Goal: Task Accomplishment & Management: Complete application form

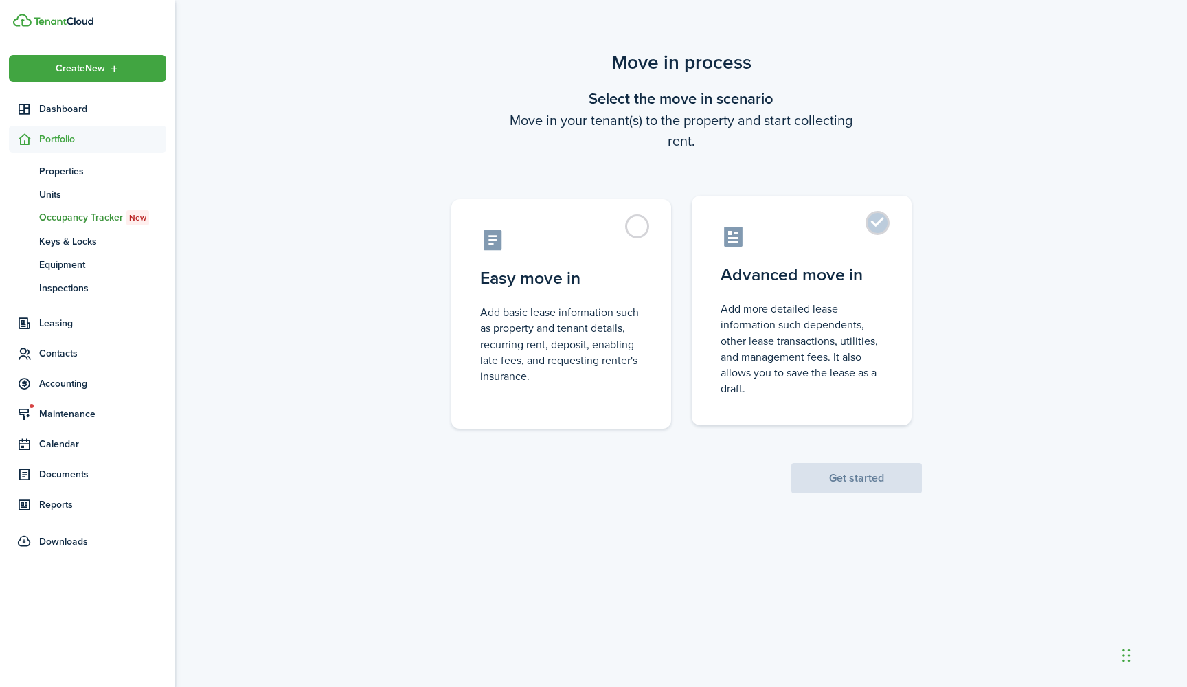
click at [874, 230] on label "Advanced move in Add more detailed lease information such dependents, other lea…" at bounding box center [802, 310] width 220 height 229
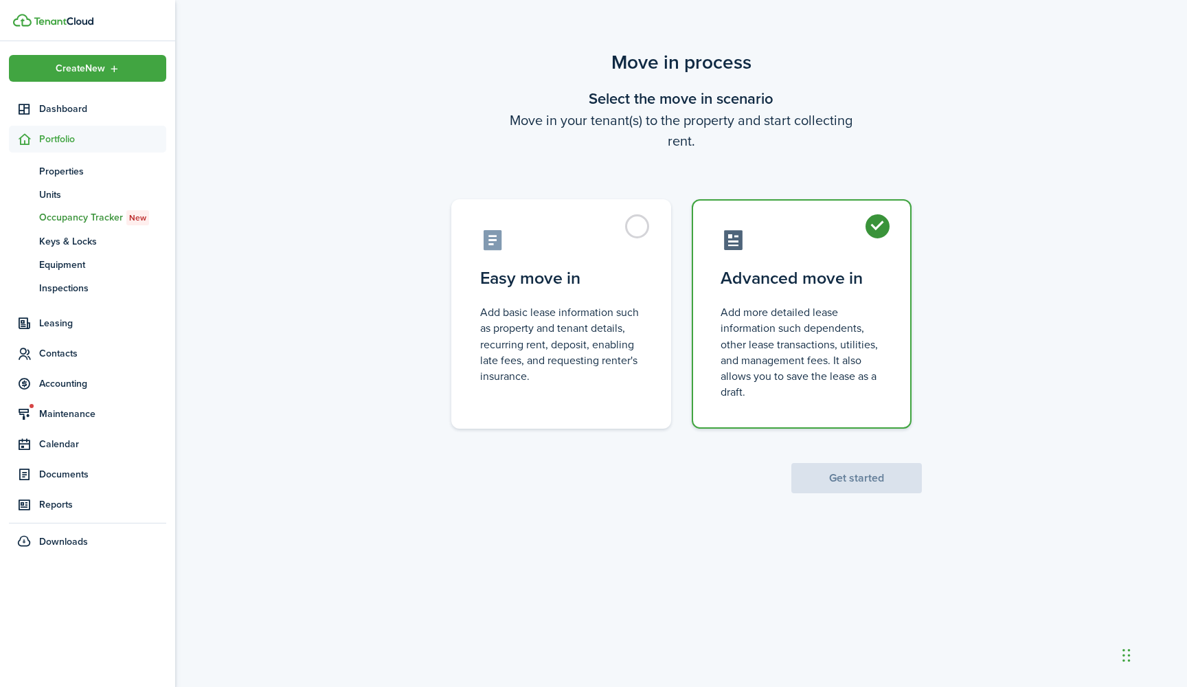
radio input "true"
click at [848, 475] on button "Get started" at bounding box center [856, 478] width 131 height 30
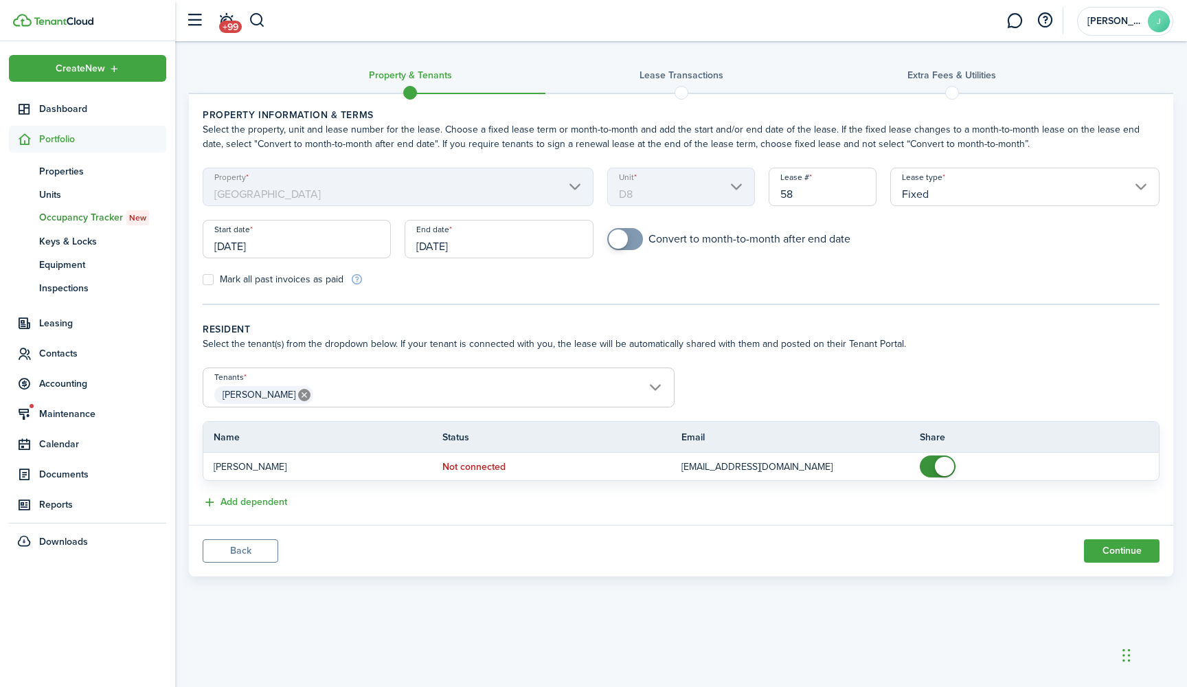
click at [828, 194] on input "58" at bounding box center [823, 187] width 108 height 38
type input "57"
click at [744, 279] on form "Property [GEOGRAPHIC_DATA] Unit D8 Lease # 57 Lease type Fixed Start date [DATE…" at bounding box center [681, 227] width 971 height 119
click at [455, 310] on panel-main-body "Property information & terms Select the property, unit and lease number for the…" at bounding box center [681, 309] width 984 height 431
checkbox input "true"
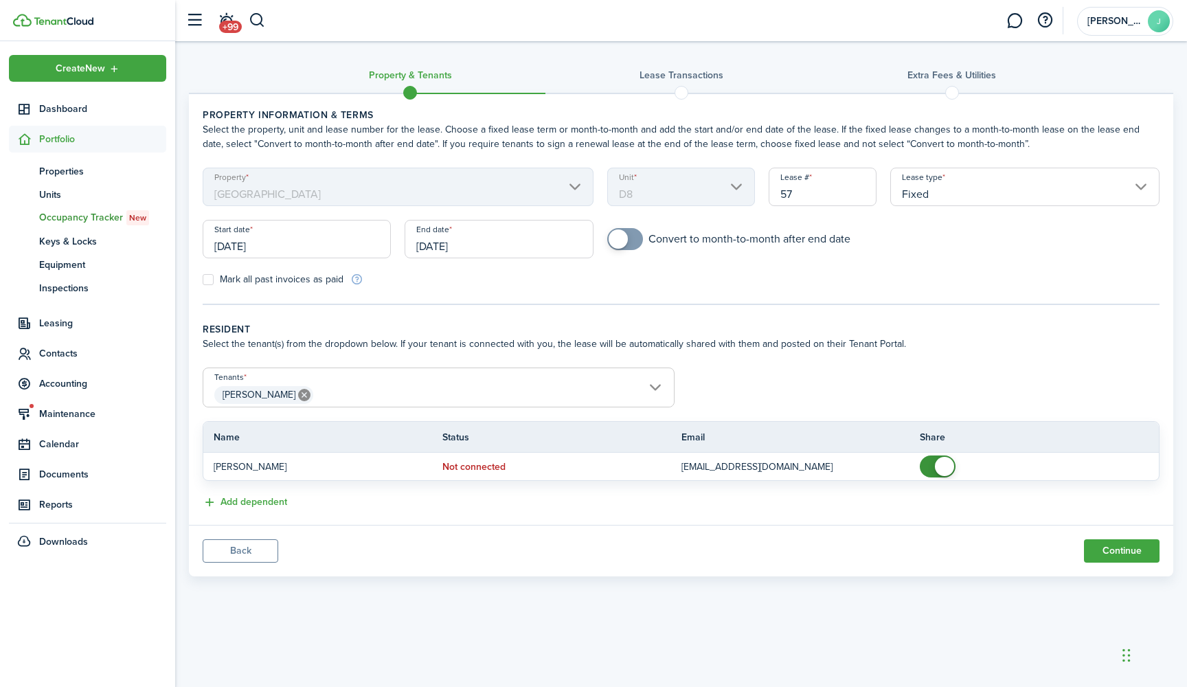
click at [616, 243] on span at bounding box center [618, 238] width 19 height 19
click at [1131, 550] on button "Continue" at bounding box center [1122, 550] width 76 height 23
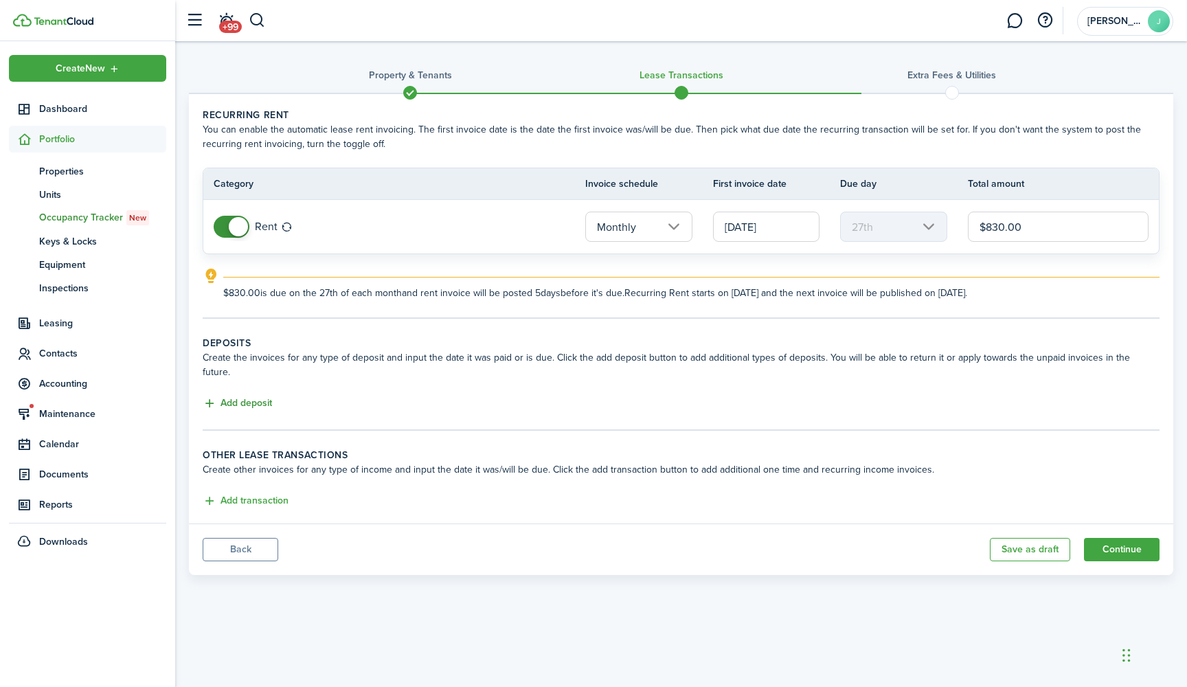
click at [271, 396] on button "Add deposit" at bounding box center [237, 404] width 69 height 16
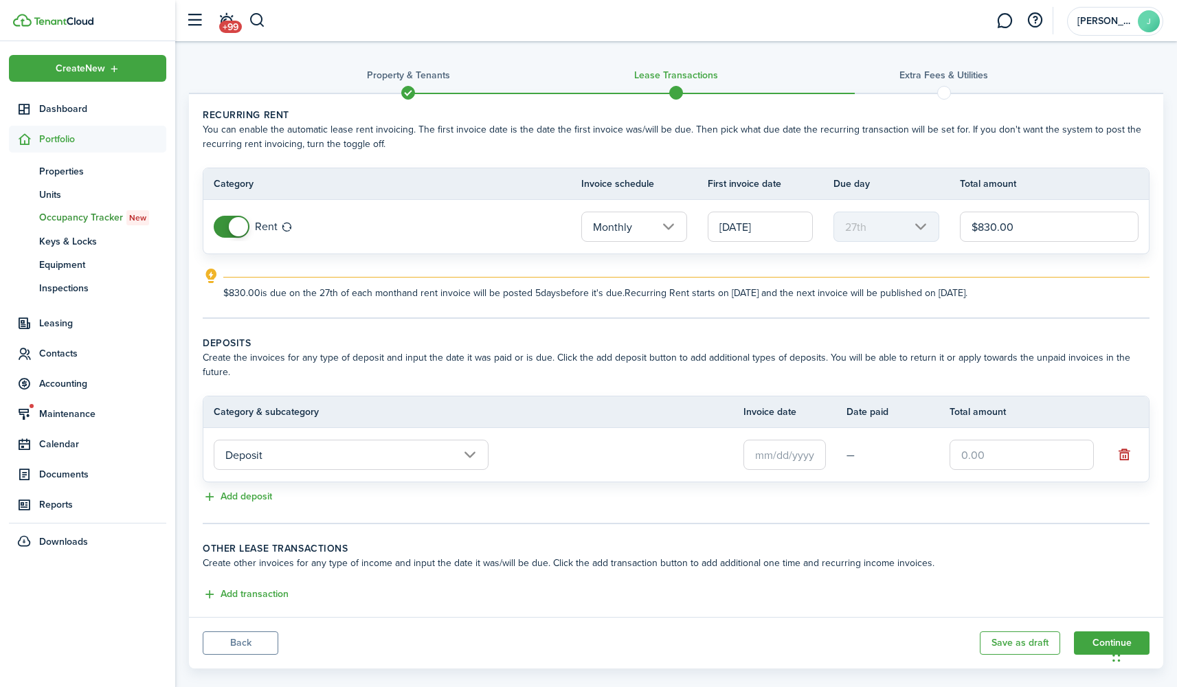
click at [473, 440] on input "Deposit" at bounding box center [351, 455] width 275 height 30
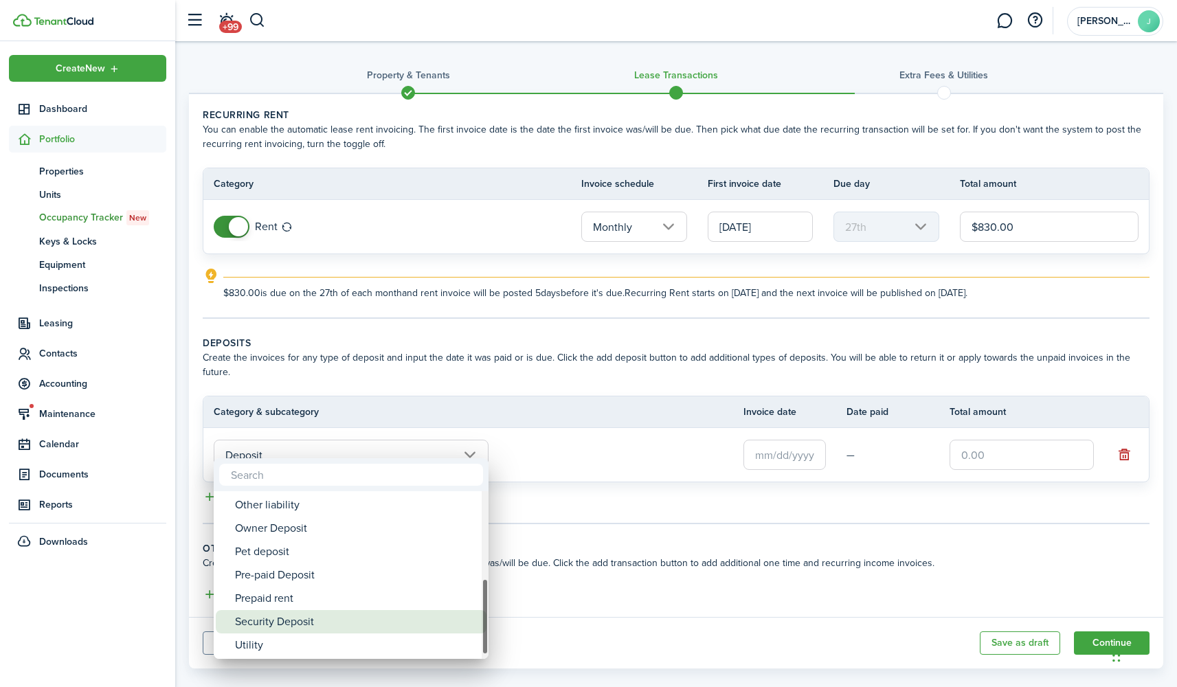
click at [319, 622] on div "Security Deposit" at bounding box center [356, 621] width 243 height 23
type input "Deposit / Security Deposit"
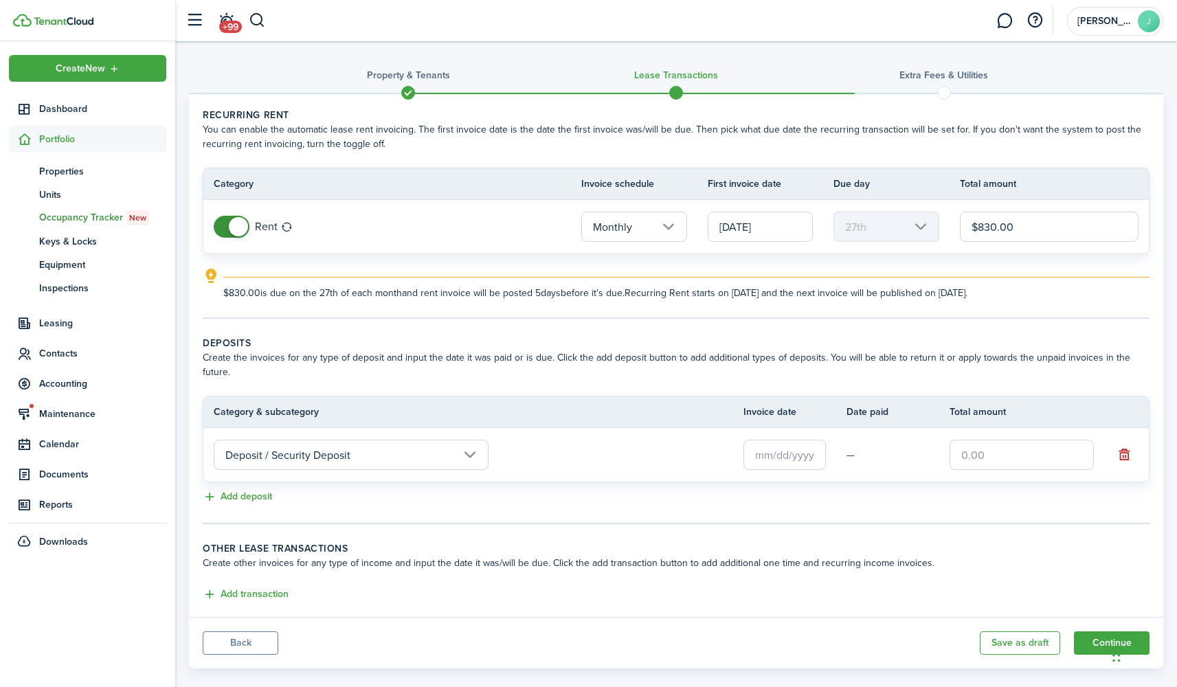
click at [793, 447] on input "text" at bounding box center [784, 455] width 82 height 30
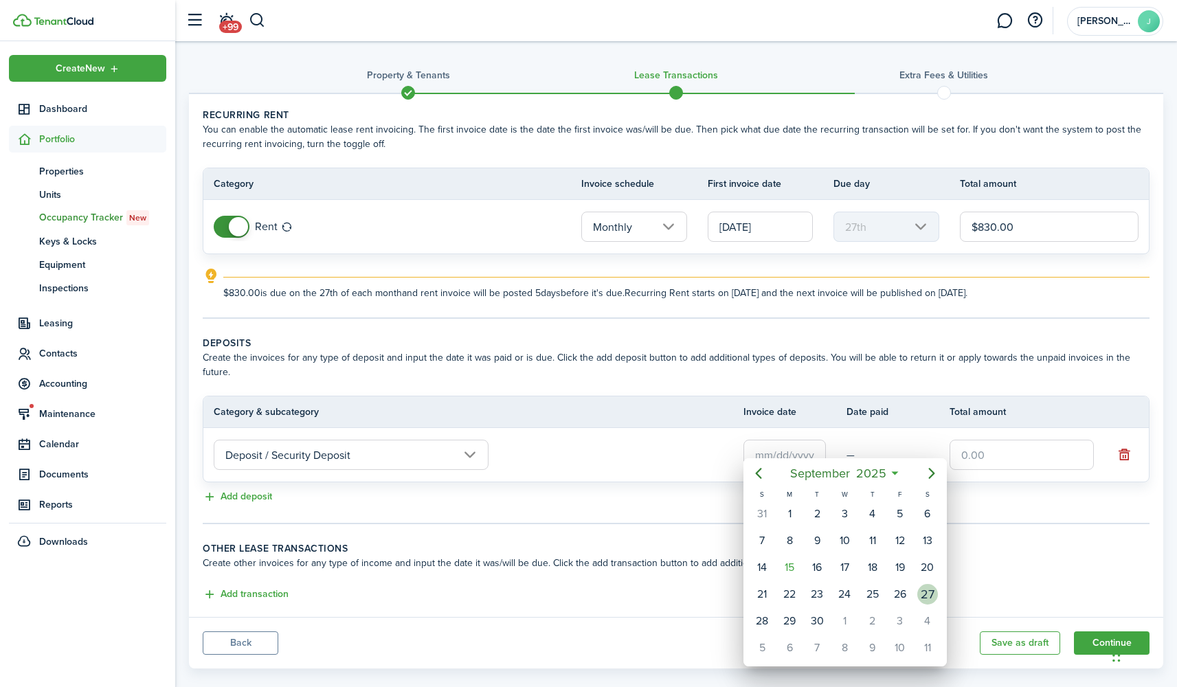
click at [917, 596] on div "27" at bounding box center [927, 594] width 21 height 21
type input "[DATE]"
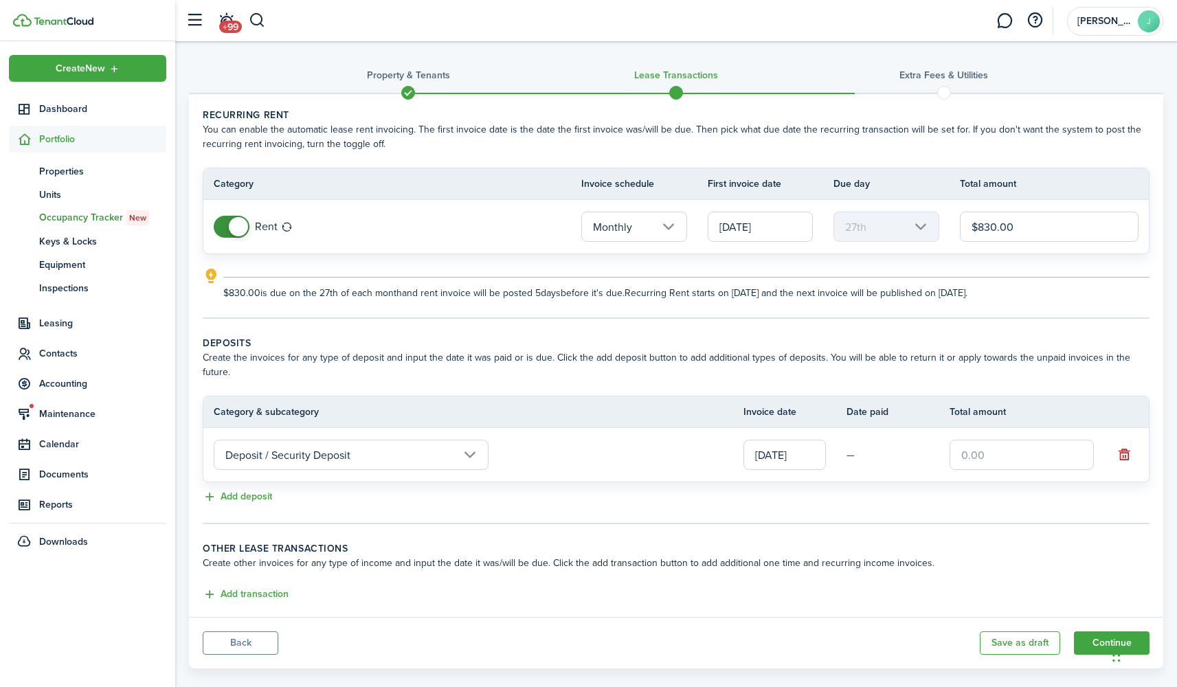
click at [990, 440] on input "text" at bounding box center [1021, 455] width 144 height 30
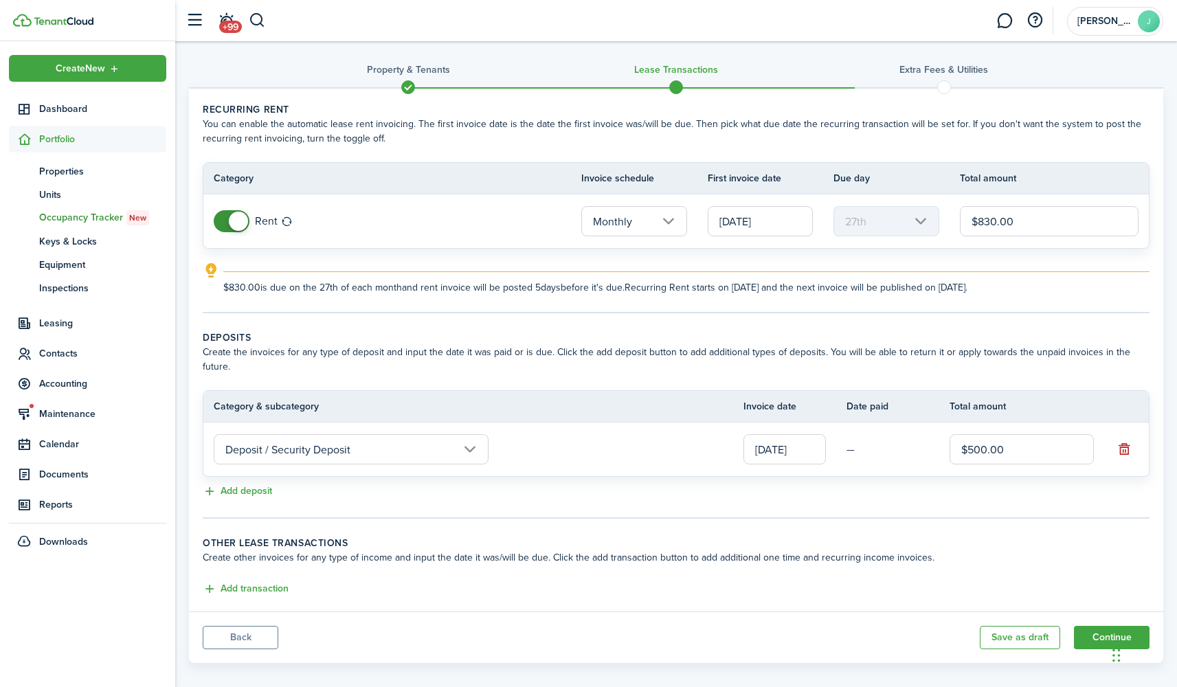
scroll to position [5, 0]
type input "$500.00"
click at [701, 582] on div "Add transaction" at bounding box center [676, 590] width 947 height 16
click at [261, 582] on button "Add transaction" at bounding box center [246, 590] width 86 height 16
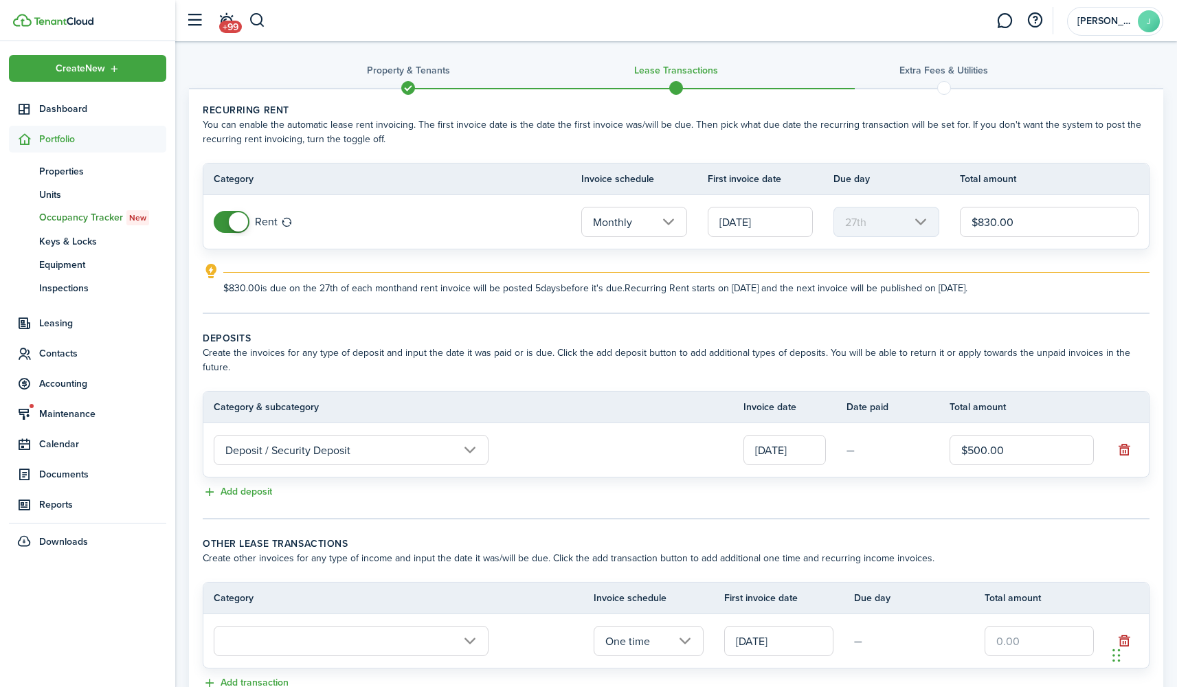
click at [324, 614] on tr "One time [DATE] —" at bounding box center [675, 641] width 945 height 54
click at [326, 626] on input "text" at bounding box center [351, 641] width 275 height 30
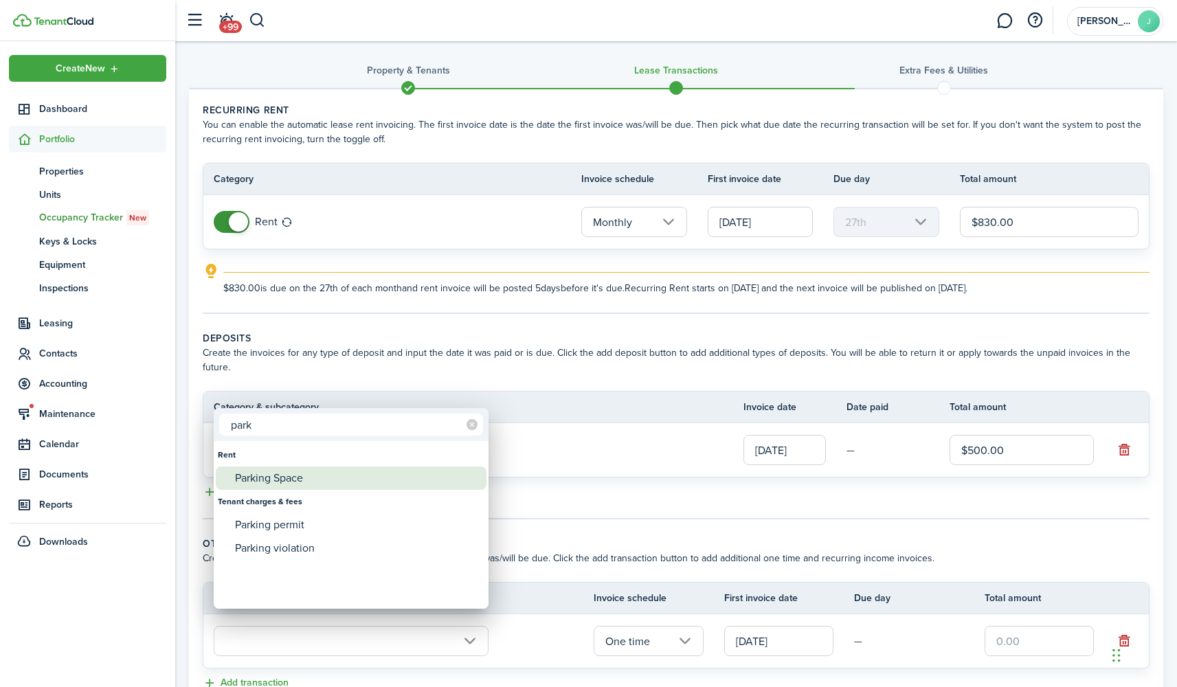
type input "park"
click at [305, 484] on div "Parking Space" at bounding box center [356, 477] width 243 height 23
type input "Rent / Parking Space"
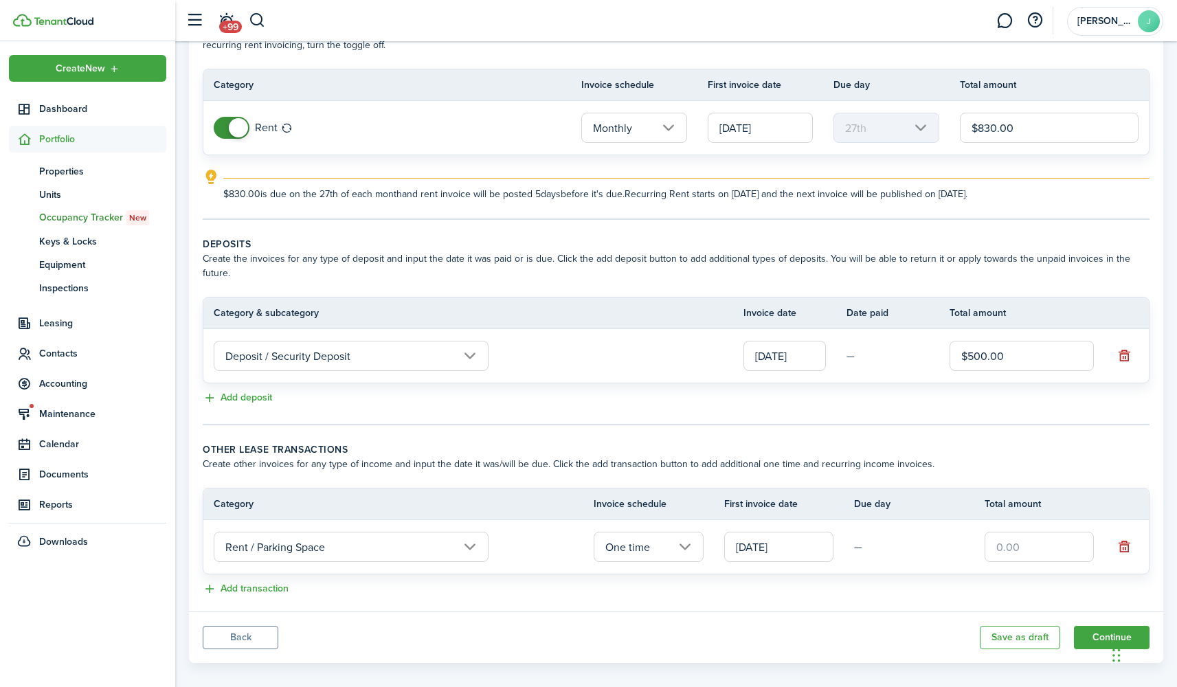
scroll to position [98, 0]
click at [693, 532] on input "One time" at bounding box center [647, 547] width 109 height 30
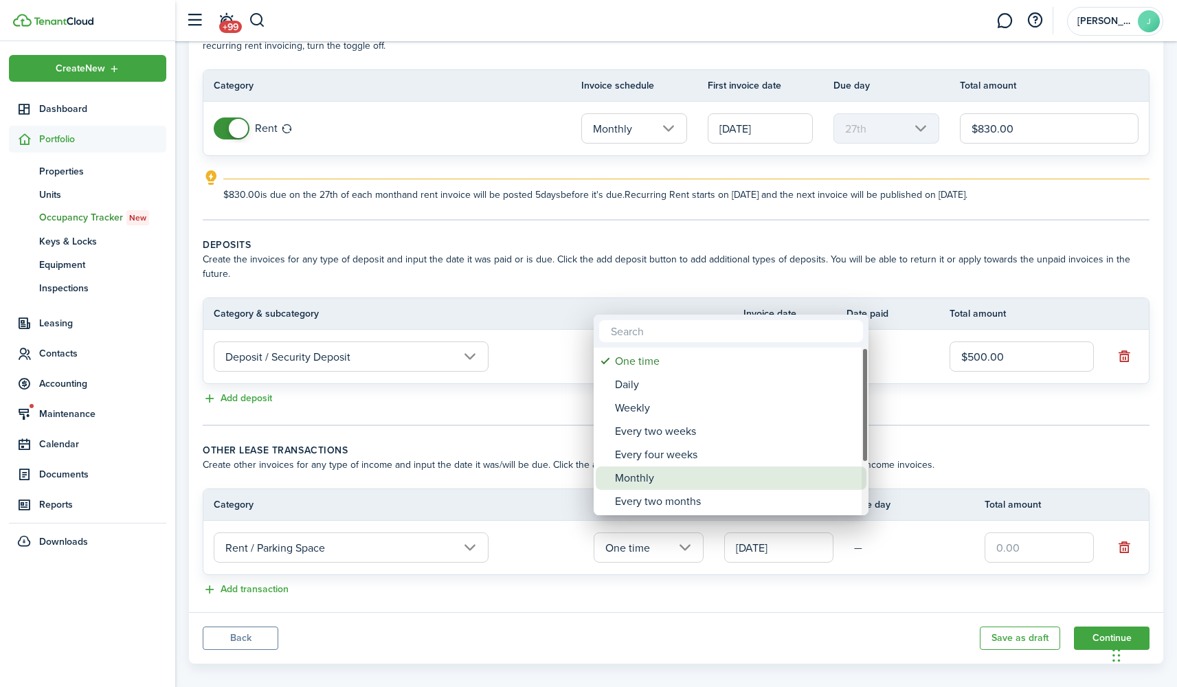
click at [672, 471] on div "Monthly" at bounding box center [736, 477] width 243 height 23
type input "Monthly"
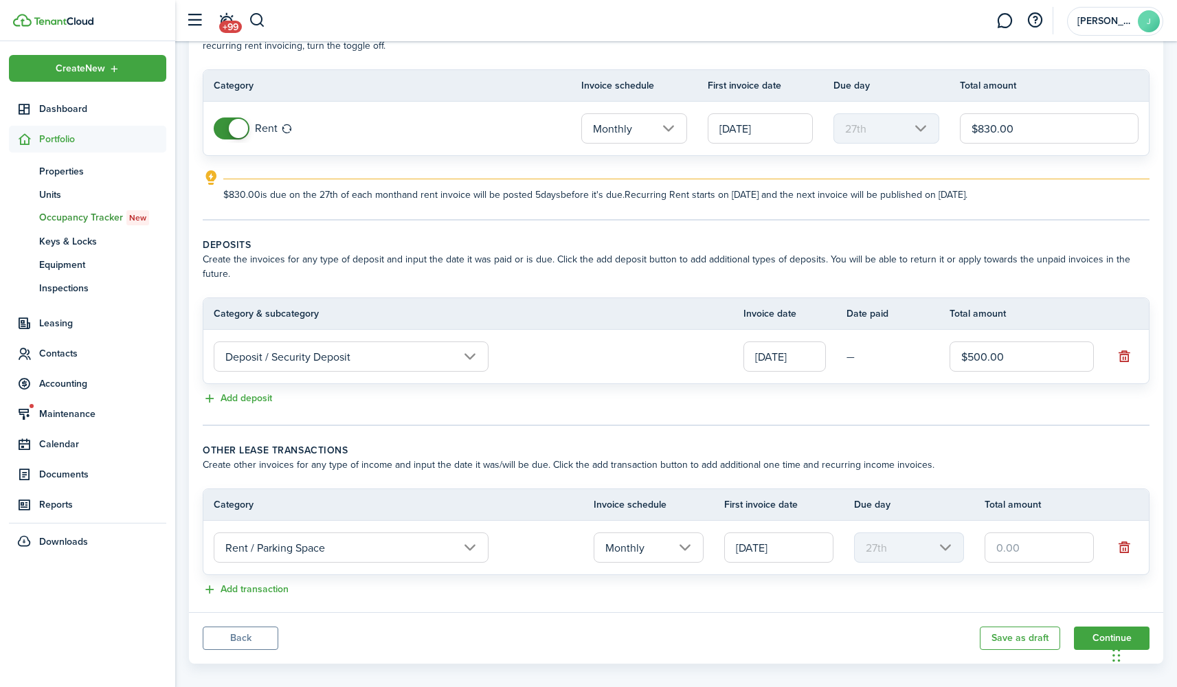
click at [1018, 532] on input "text" at bounding box center [1038, 547] width 109 height 30
type input "$50.00"
click at [1010, 626] on button "Save as draft" at bounding box center [1019, 637] width 80 height 23
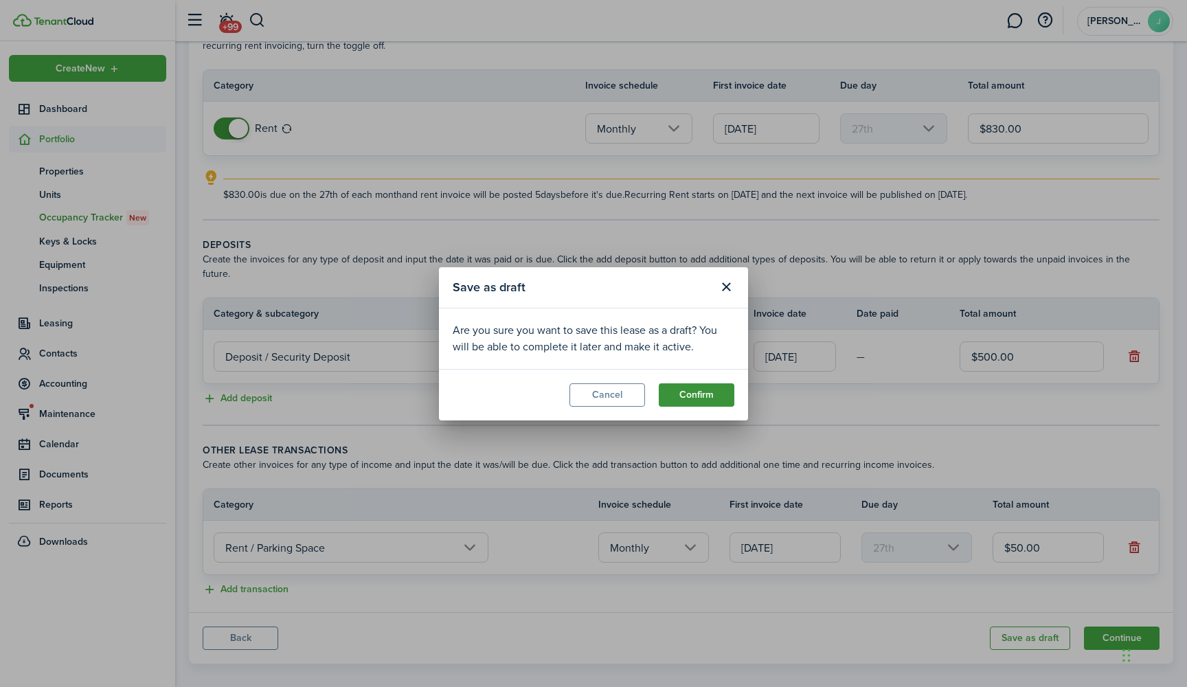
click at [706, 389] on button "Confirm" at bounding box center [697, 394] width 76 height 23
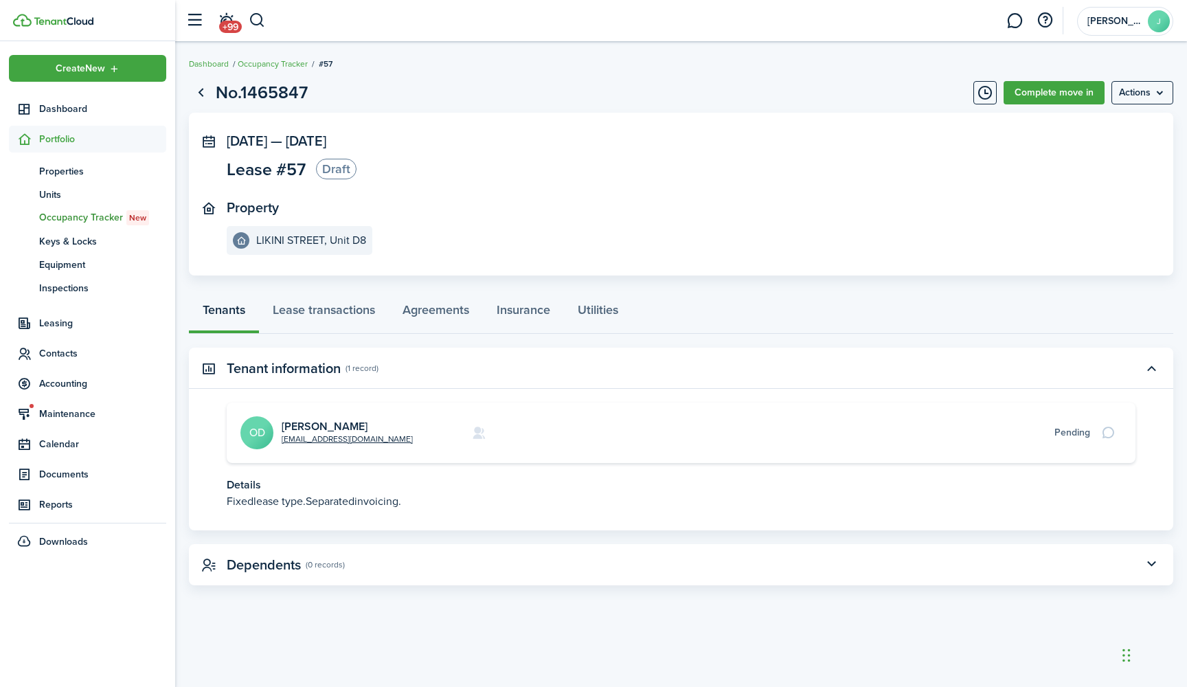
click at [1043, 431] on card-additional-info "Pending" at bounding box center [816, 432] width 548 height 14
click at [332, 315] on link "Lease transactions" at bounding box center [324, 313] width 130 height 41
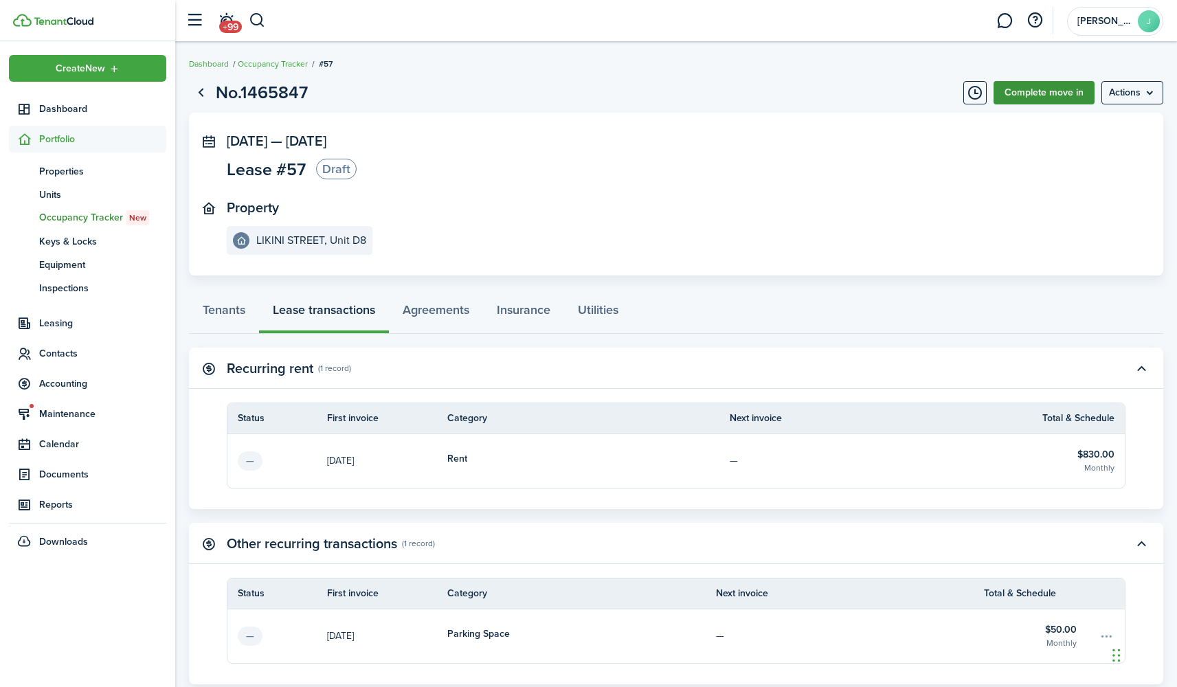
click at [1062, 95] on link "Complete move in" at bounding box center [1043, 92] width 101 height 23
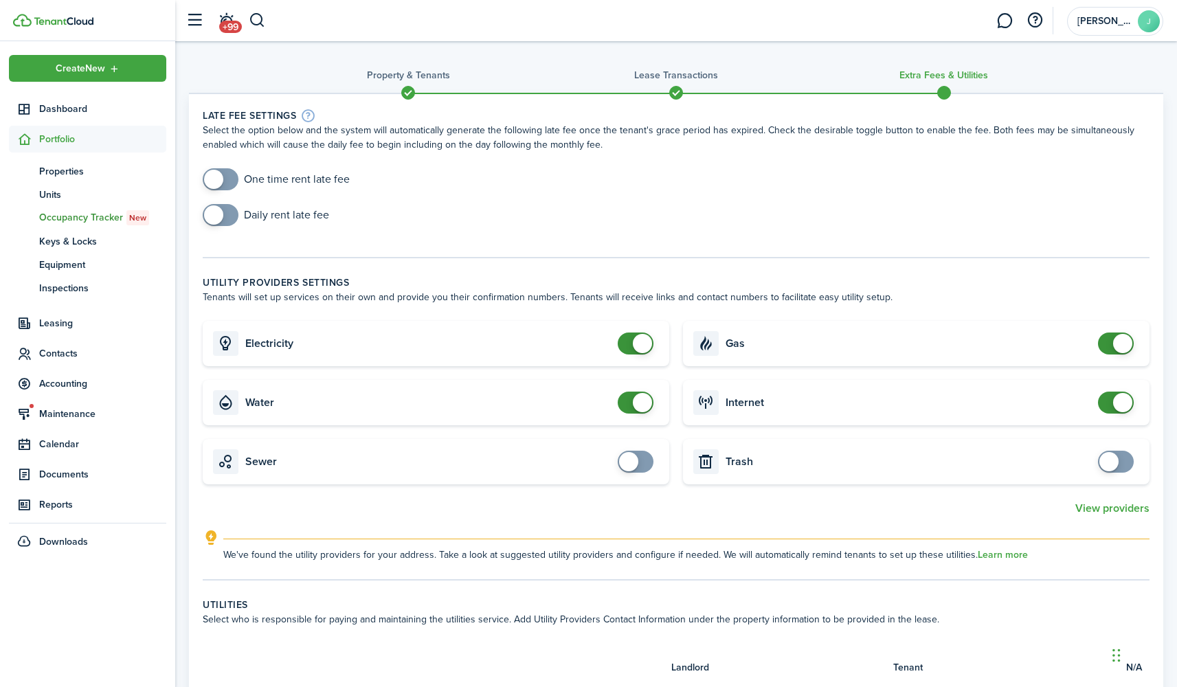
checkbox input "true"
click at [227, 181] on span at bounding box center [221, 179] width 14 height 22
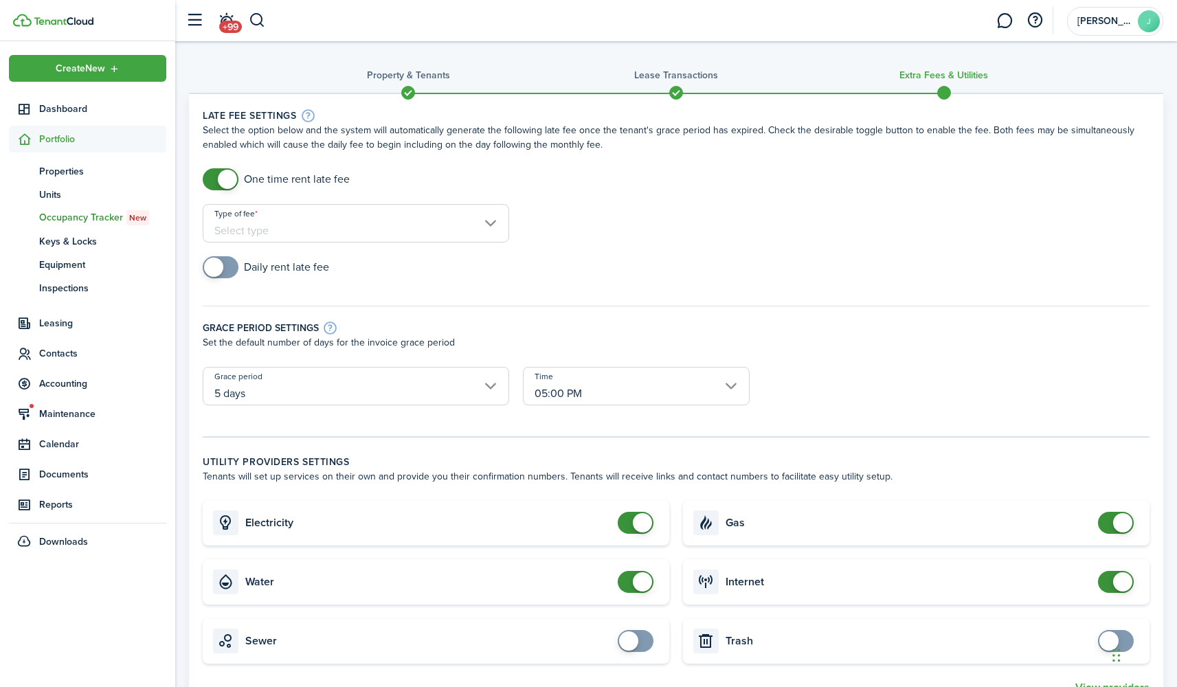
click at [297, 225] on input "Type of fee" at bounding box center [356, 223] width 306 height 38
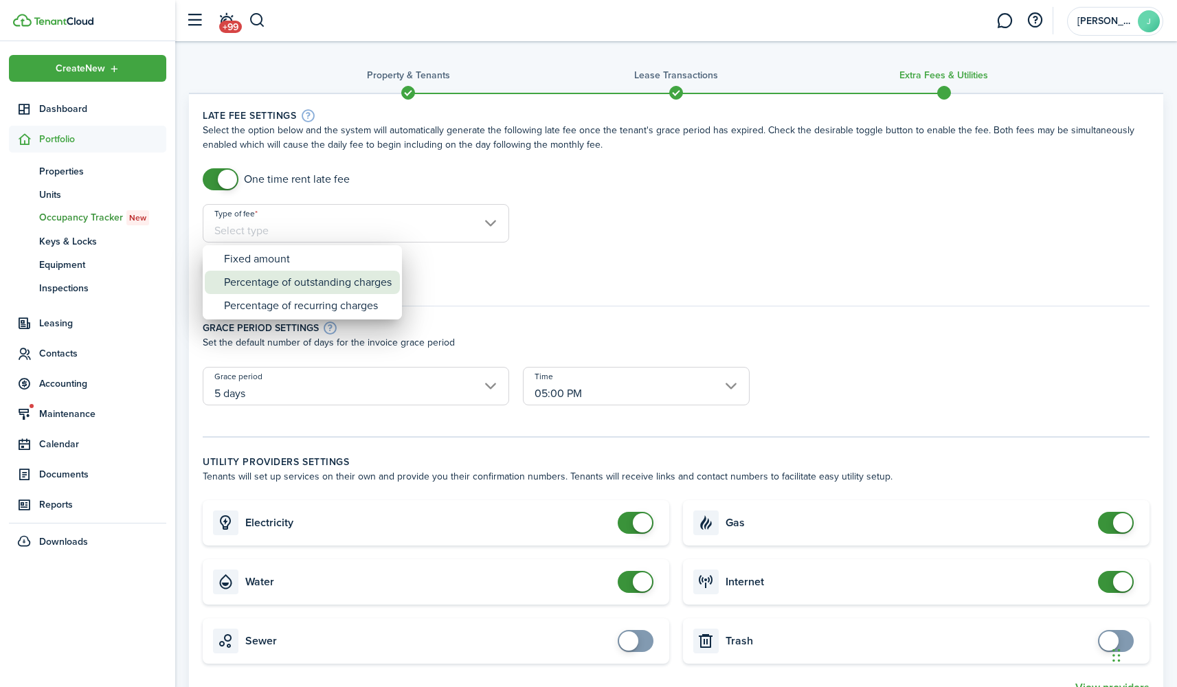
click at [295, 287] on div "Percentage of outstanding charges" at bounding box center [308, 282] width 168 height 23
type input "Percentage of outstanding charges"
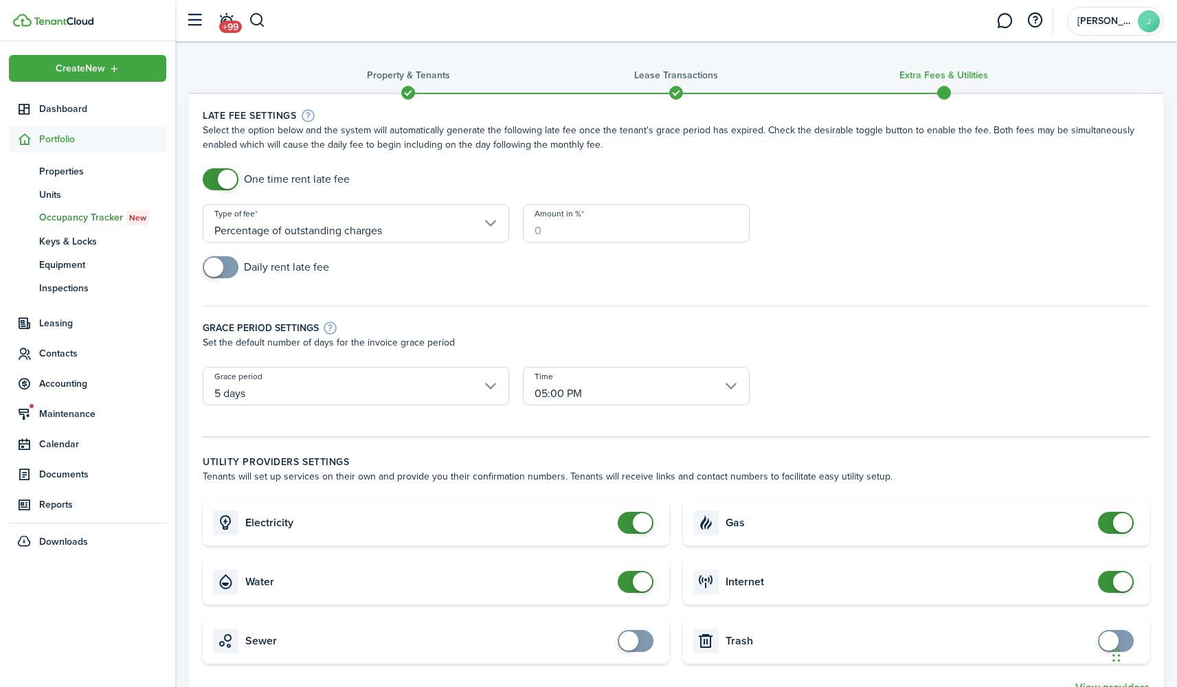
click at [578, 221] on input "Amount in %" at bounding box center [636, 223] width 227 height 38
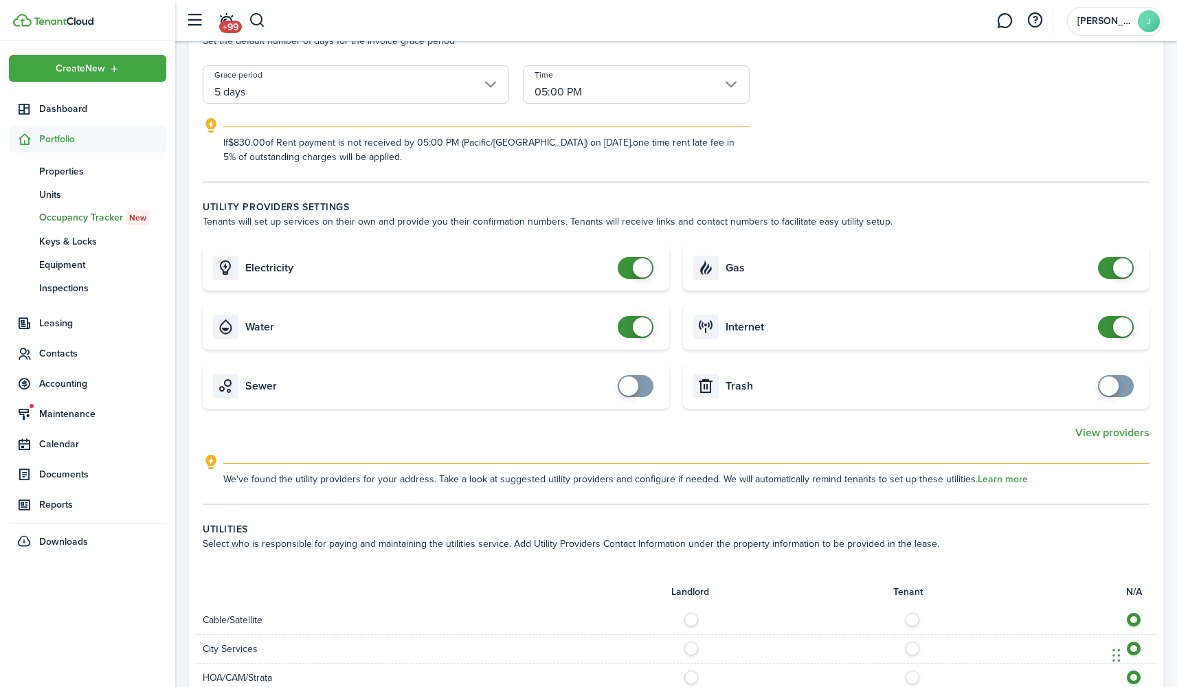
scroll to position [304, 0]
type input "5"
checkbox input "false"
click at [1113, 264] on span at bounding box center [1122, 265] width 19 height 19
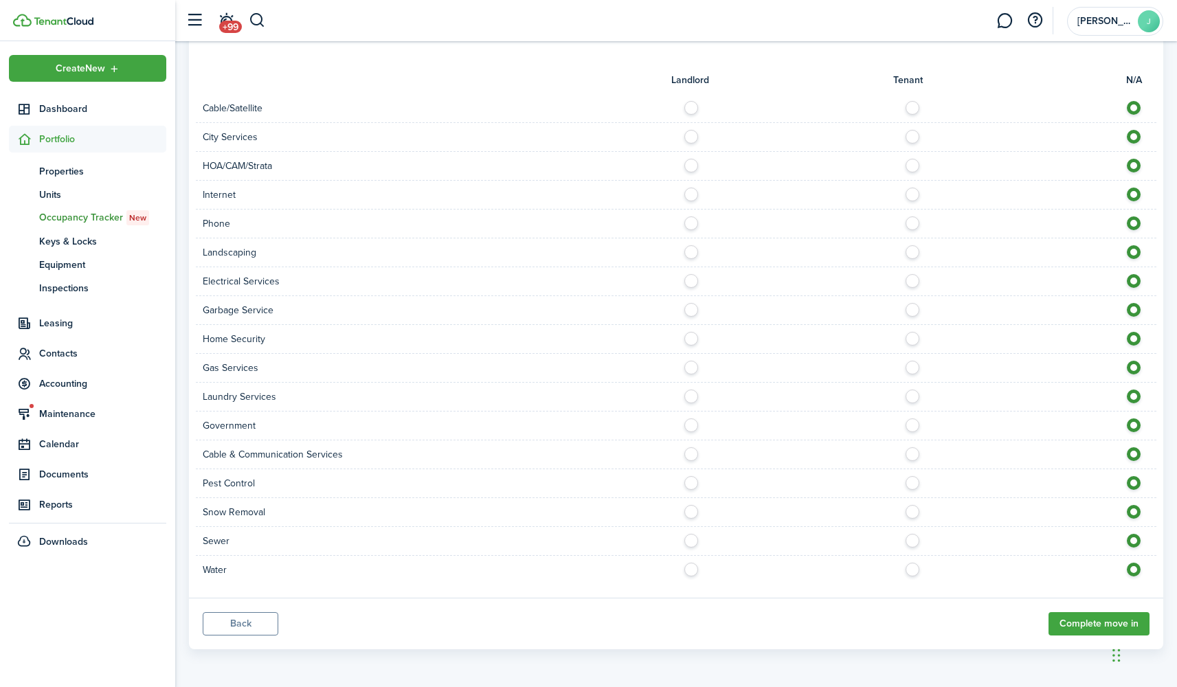
scroll to position [813, 0]
click at [1077, 629] on button "Complete move in" at bounding box center [1098, 623] width 101 height 23
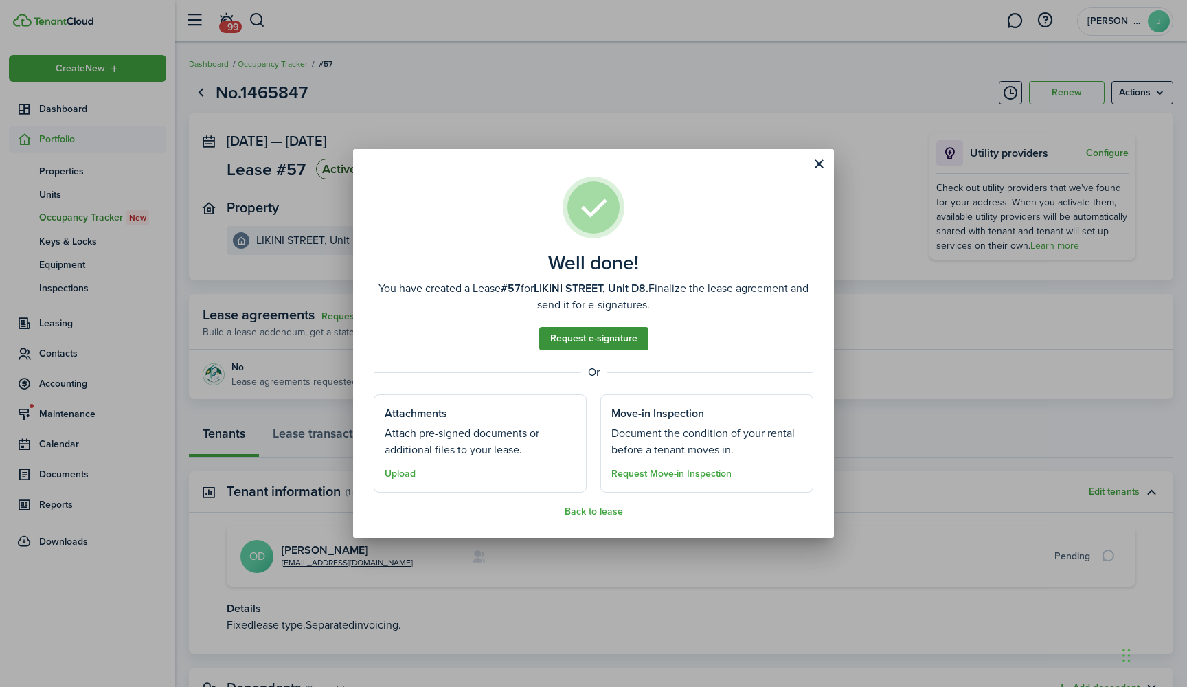
click at [619, 339] on link "Request e-signature" at bounding box center [593, 338] width 109 height 23
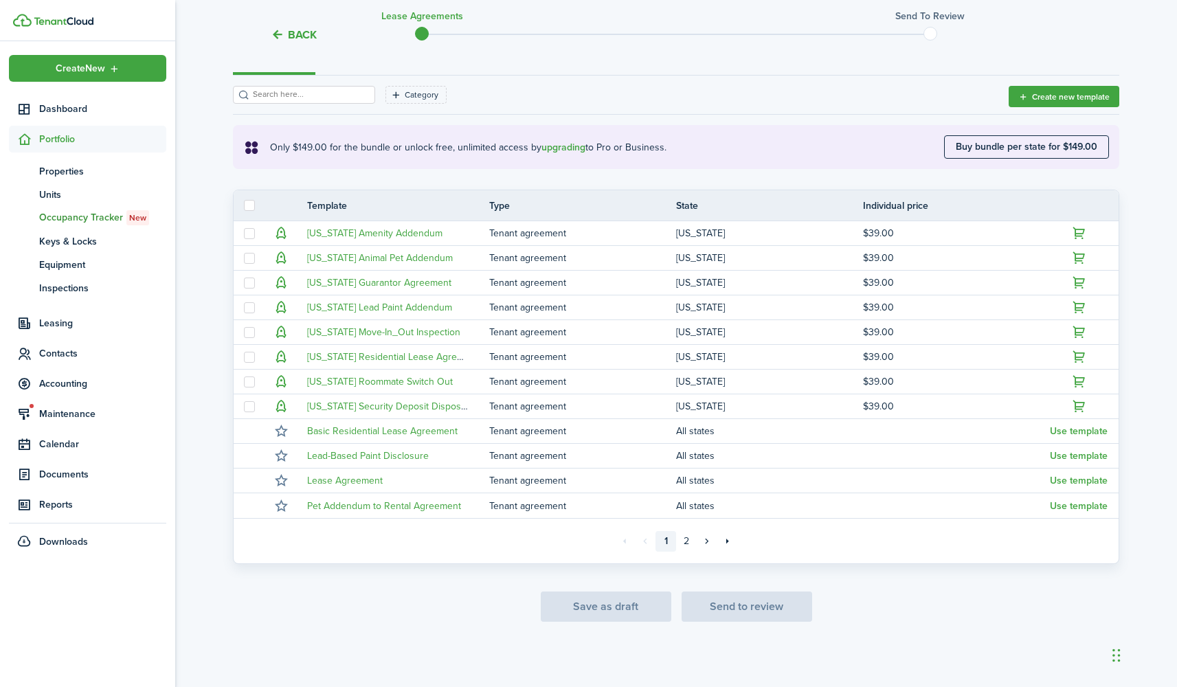
scroll to position [181, 0]
click at [688, 539] on link "2" at bounding box center [686, 541] width 21 height 21
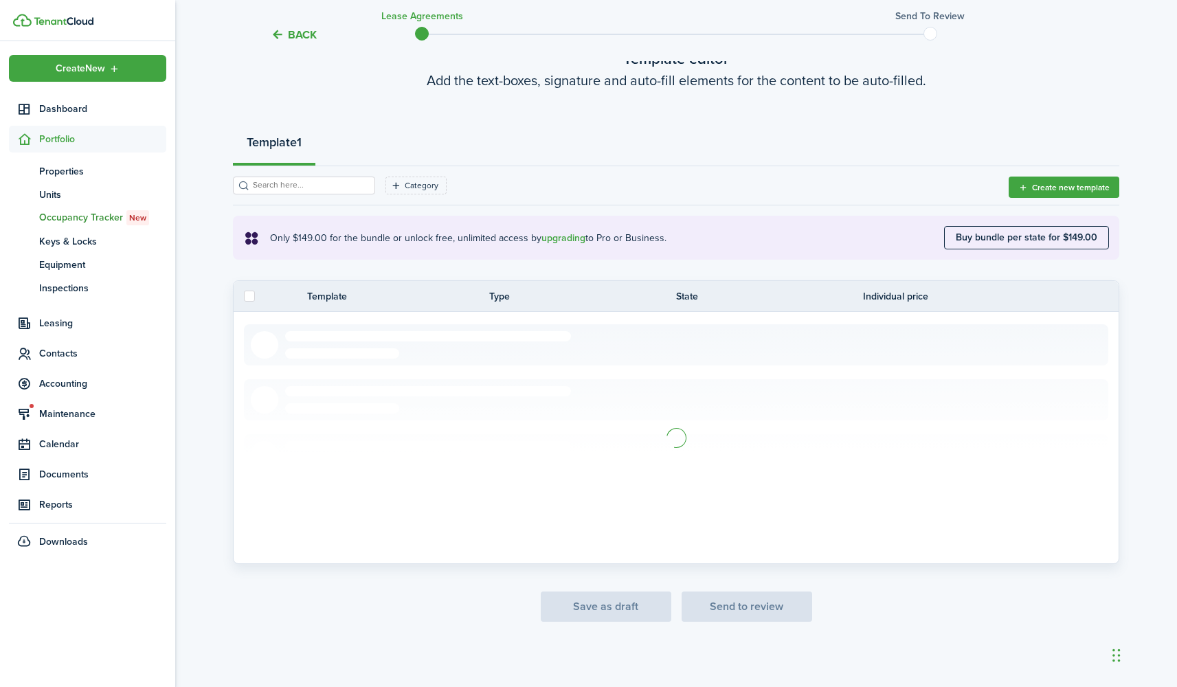
scroll to position [32, 0]
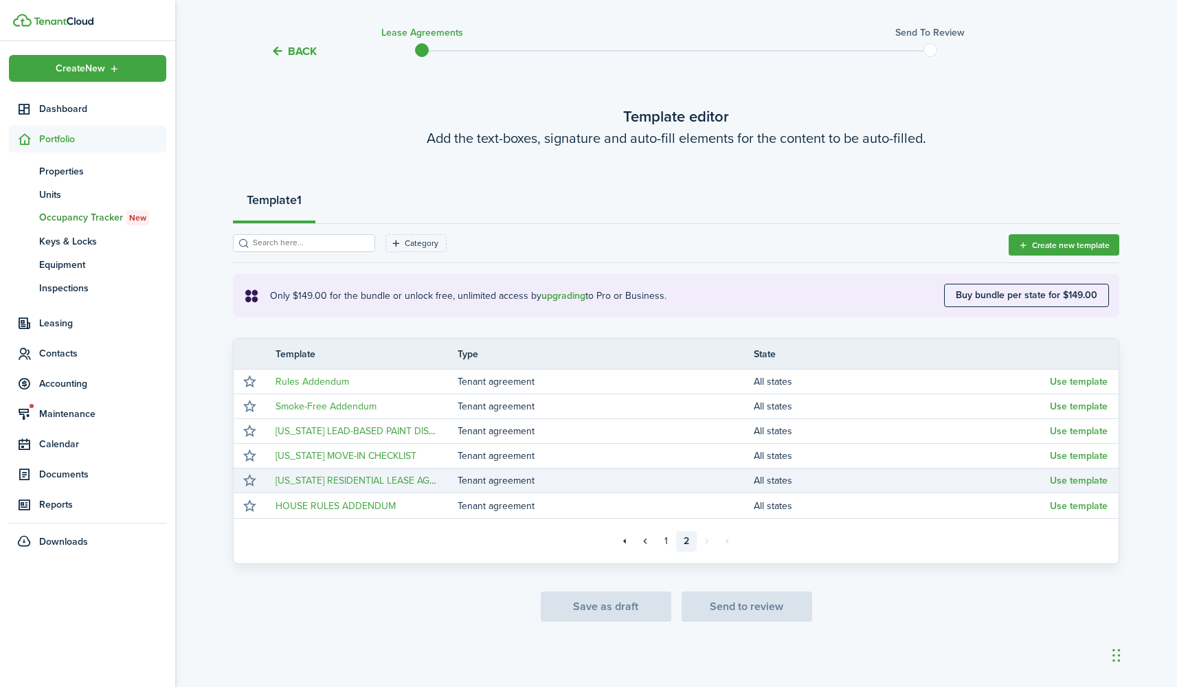
click at [486, 490] on tr "[US_STATE] RESIDENTIAL LEASE AGREEMENT Tenant agreement All states Use template" at bounding box center [676, 480] width 885 height 25
click at [395, 480] on link "[US_STATE] RESIDENTIAL LEASE AGREEMENT" at bounding box center [373, 480] width 196 height 14
